Goal: Check status: Check status

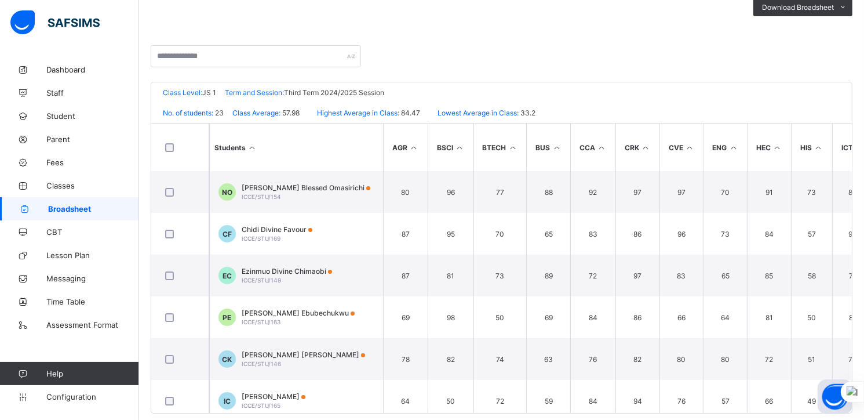
scroll to position [217, 0]
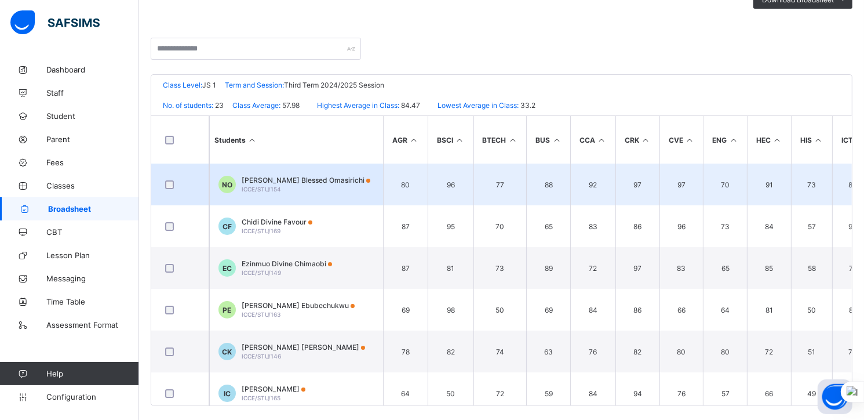
click at [246, 184] on span "[PERSON_NAME] Blessed Omasirichi" at bounding box center [306, 180] width 129 height 9
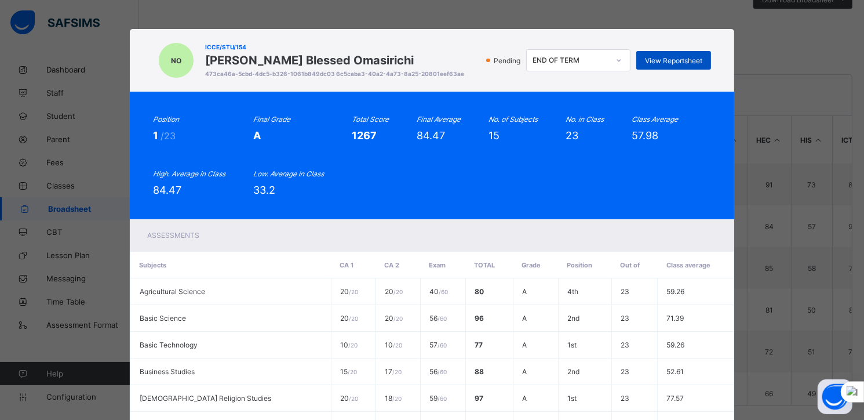
click at [666, 56] on span "View Reportsheet" at bounding box center [673, 60] width 57 height 9
click at [655, 60] on span "View Reportsheet" at bounding box center [673, 60] width 57 height 9
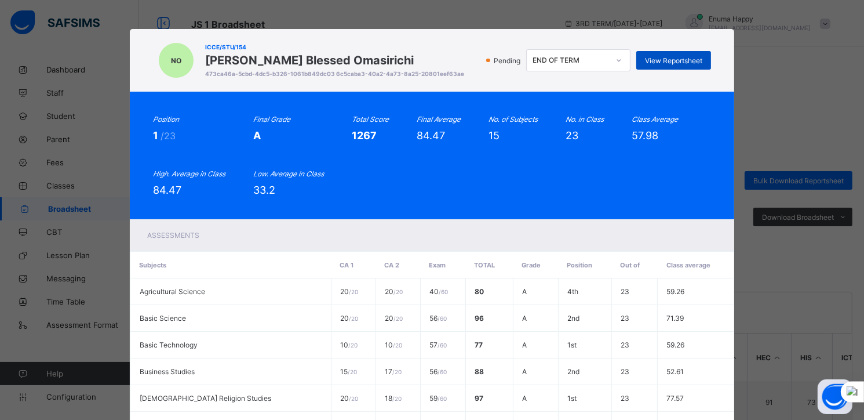
click at [668, 63] on span "View Reportsheet" at bounding box center [673, 60] width 57 height 9
